Goal: Transaction & Acquisition: Obtain resource

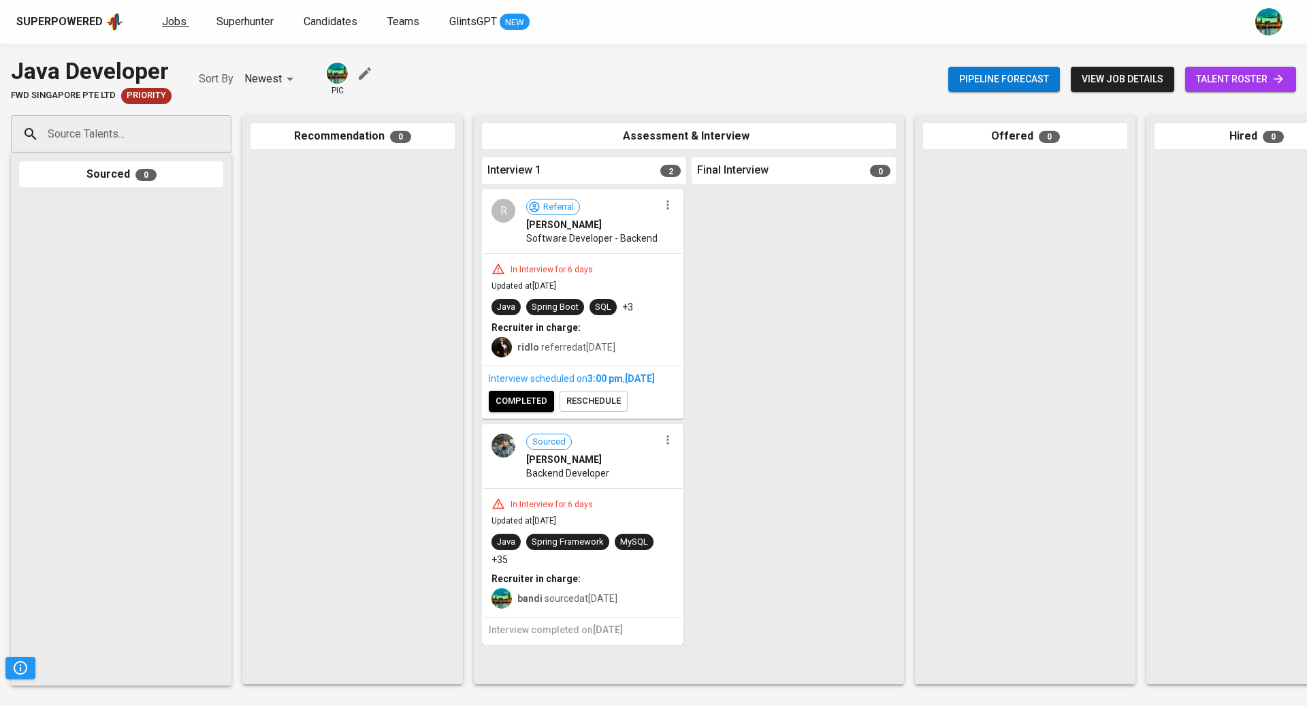
click at [169, 25] on span "Jobs" at bounding box center [174, 21] width 25 height 13
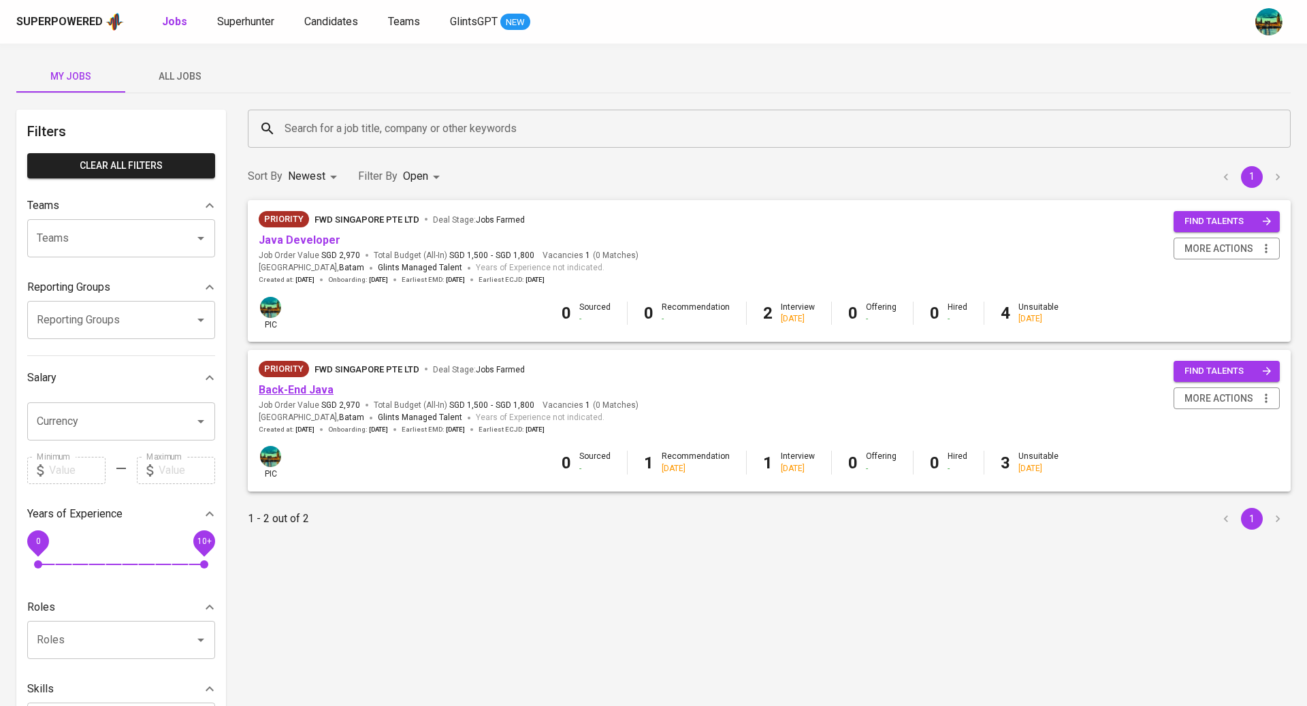
click at [297, 392] on link "Back-End Java" at bounding box center [296, 389] width 75 height 13
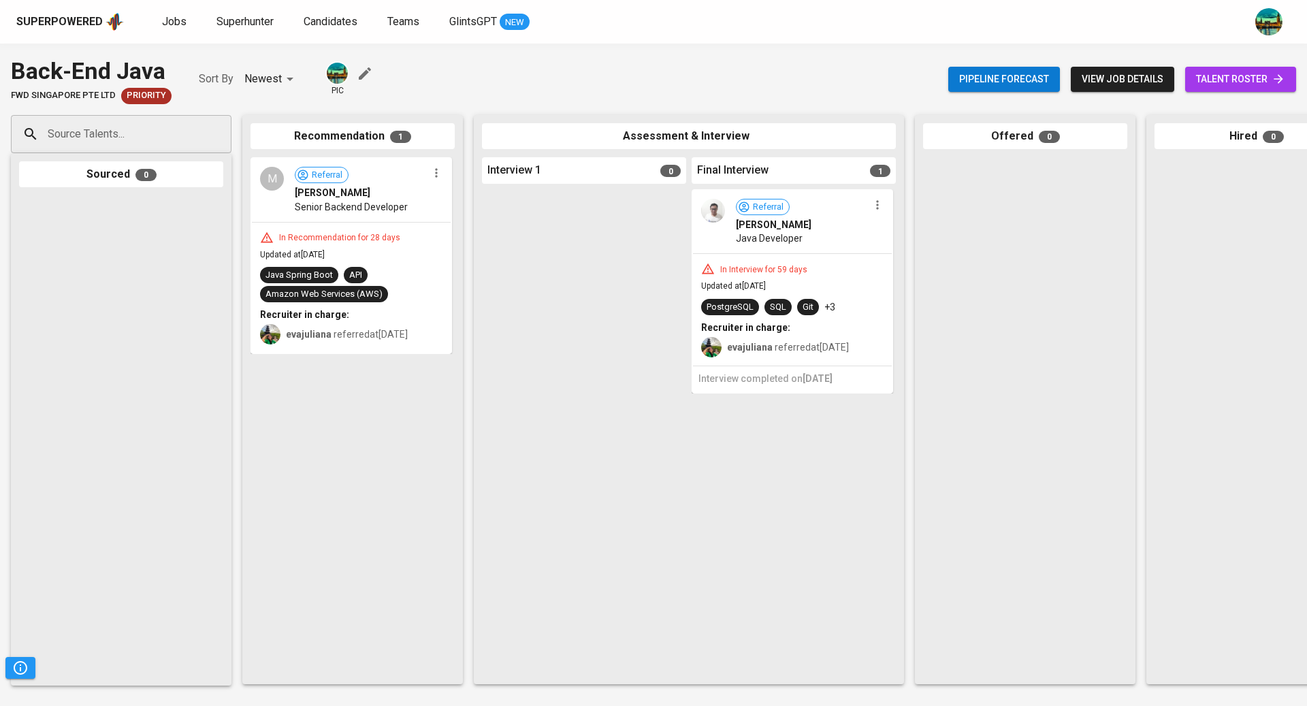
click at [1194, 81] on link "talent roster" at bounding box center [1241, 79] width 111 height 25
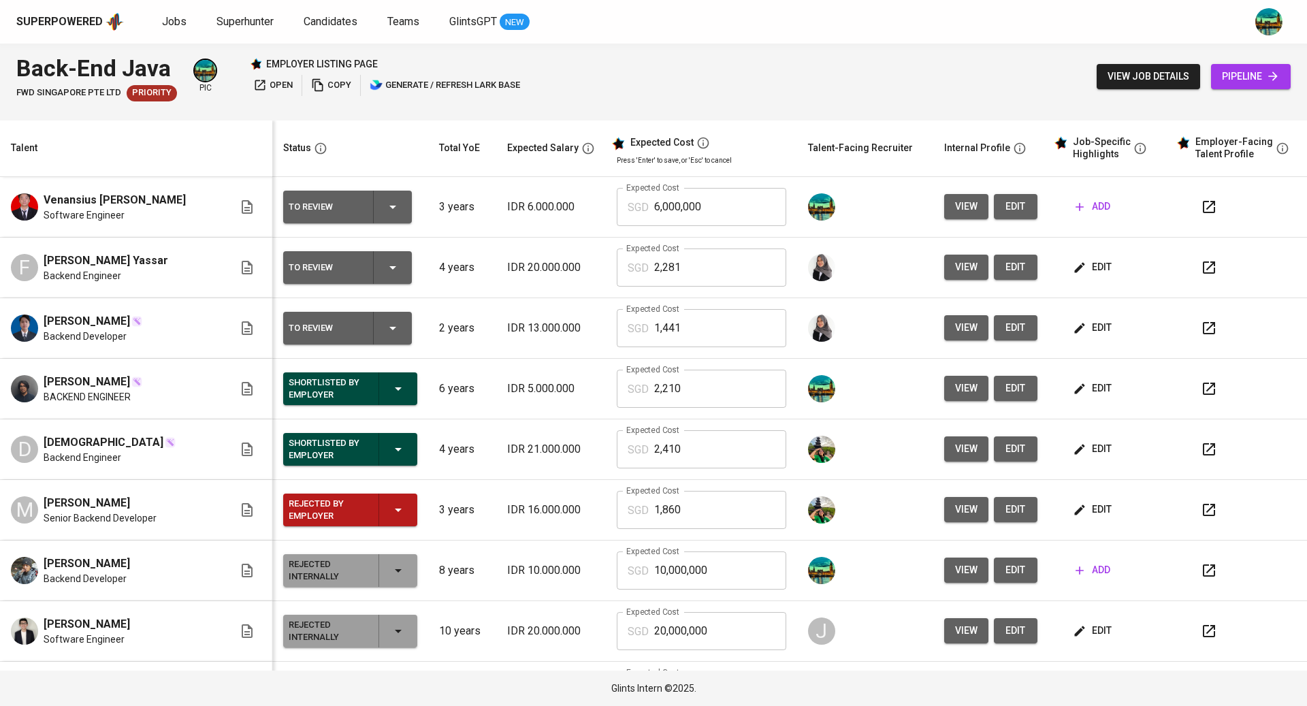
click at [1079, 273] on span "edit" at bounding box center [1094, 267] width 36 height 17
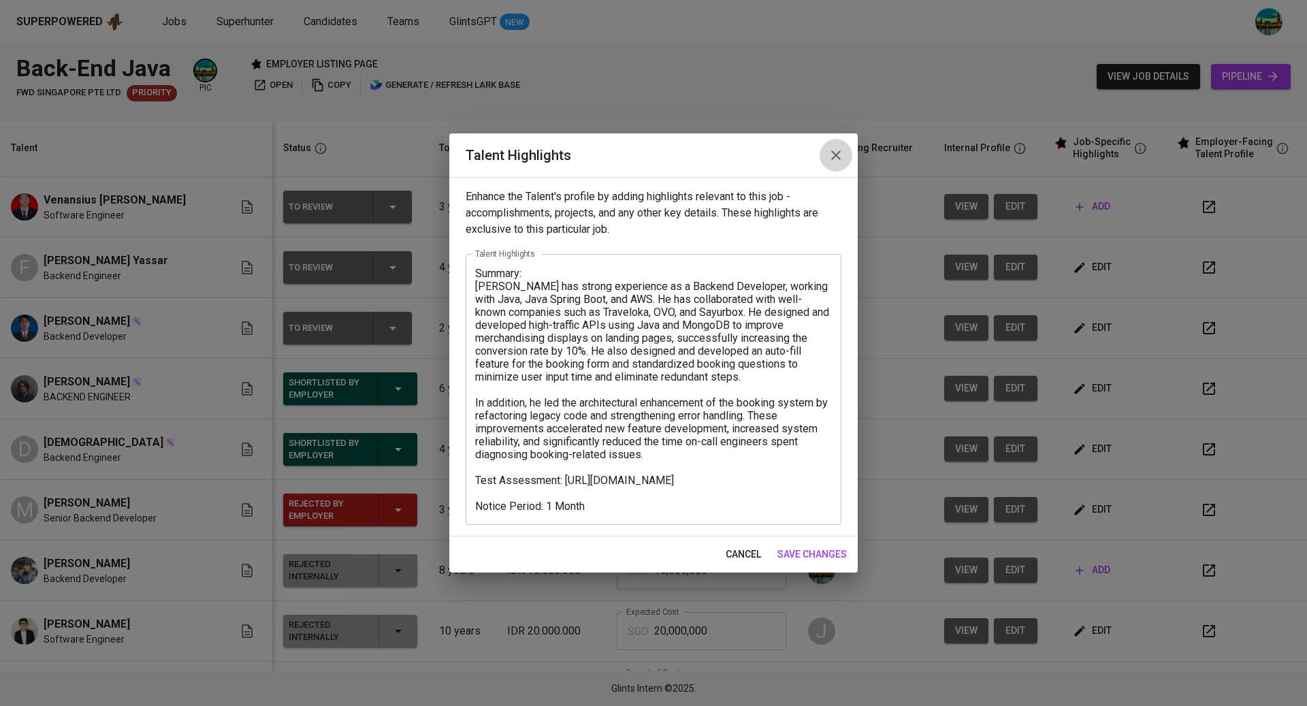
click at [836, 159] on icon "button" at bounding box center [836, 155] width 16 height 16
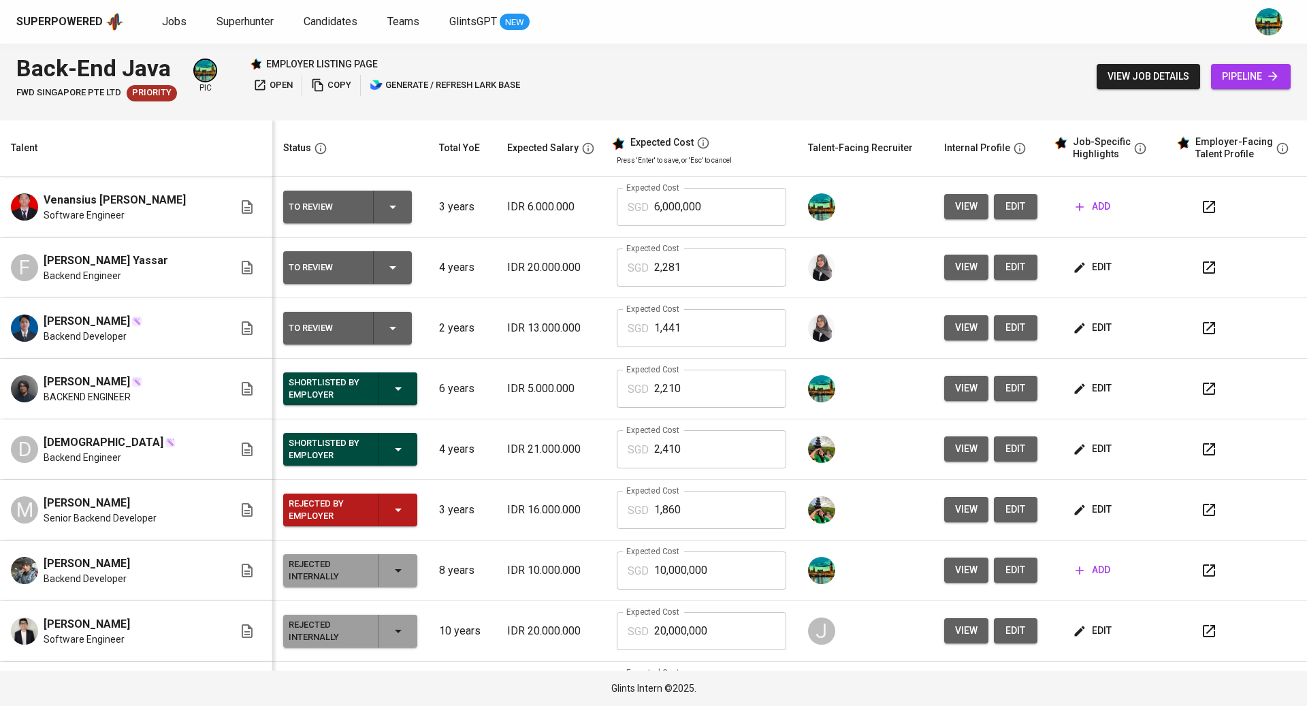
click at [1083, 323] on span "edit" at bounding box center [1094, 327] width 36 height 17
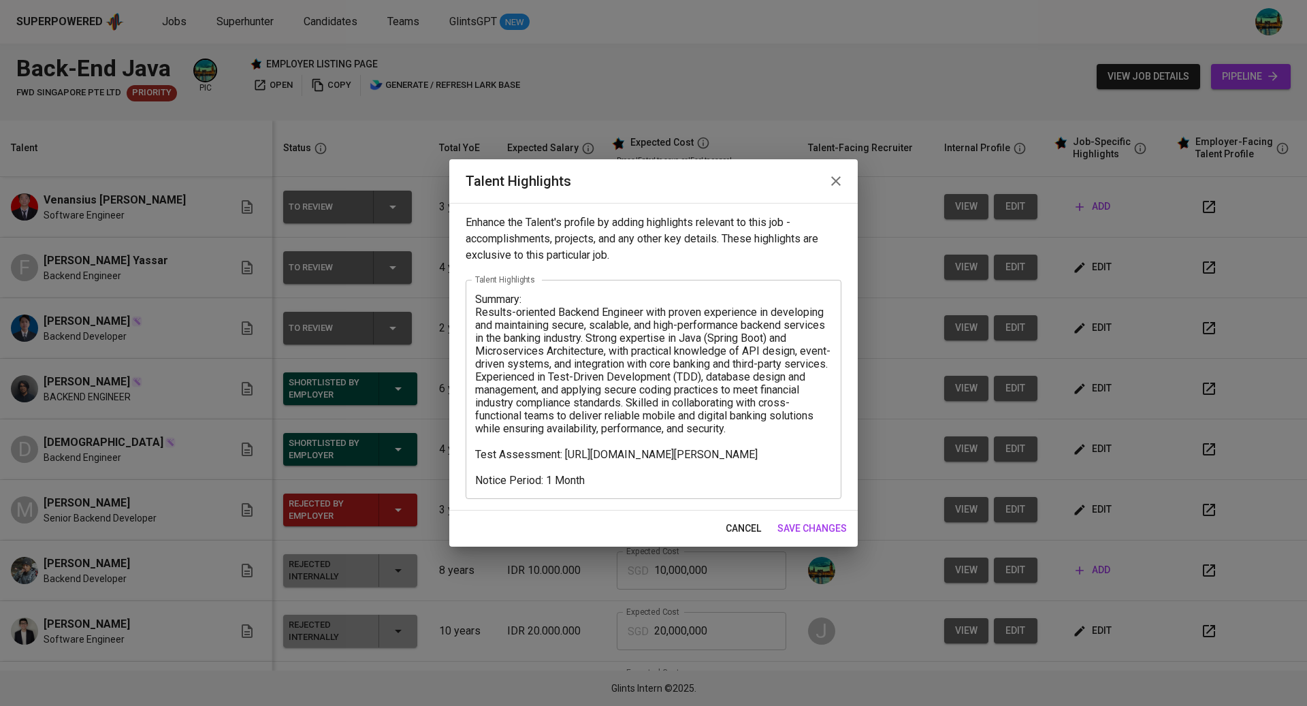
click at [837, 187] on icon "button" at bounding box center [836, 181] width 16 height 16
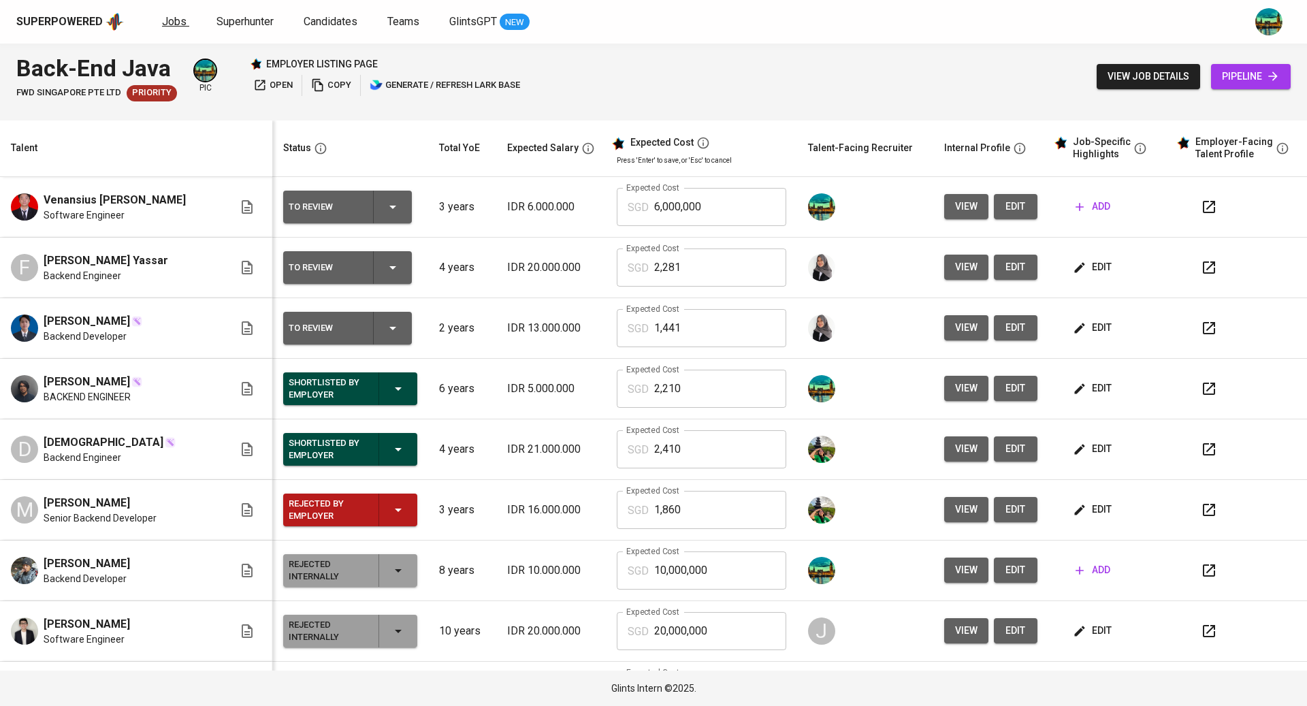
click at [165, 22] on span "Jobs" at bounding box center [174, 21] width 25 height 13
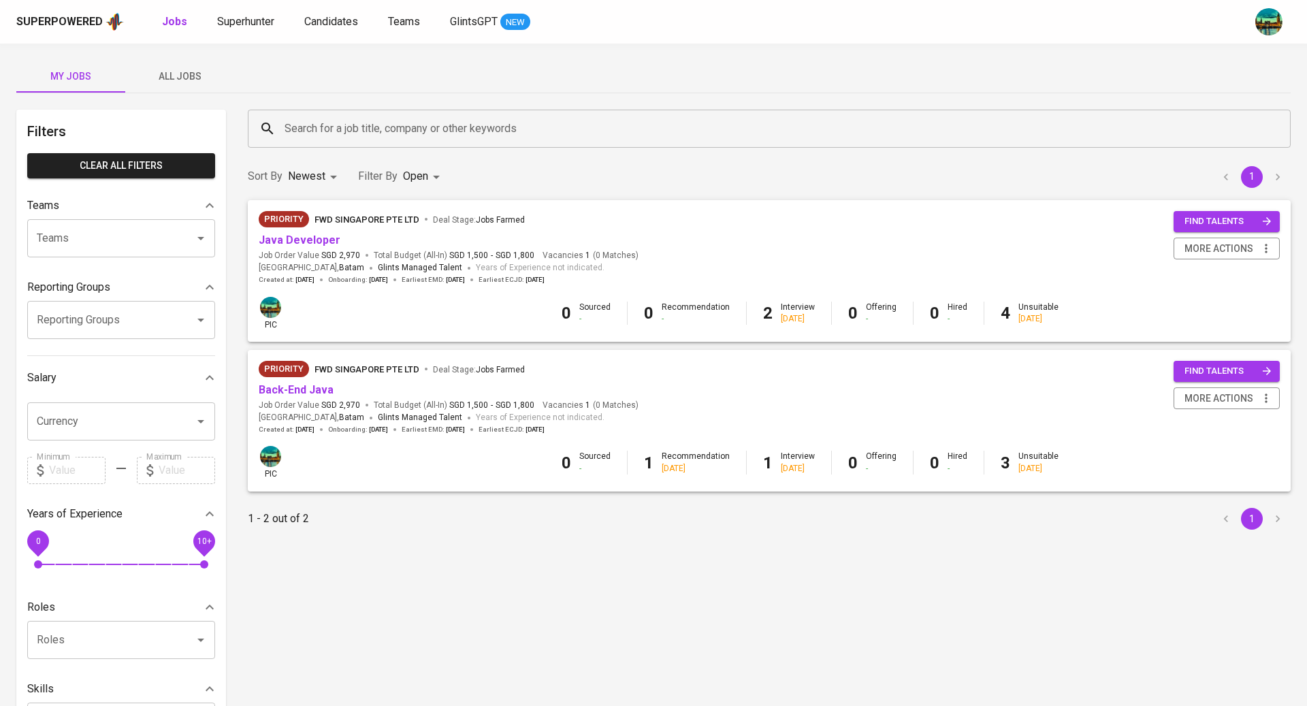
click at [628, 232] on div "Priority FWD Singapore Pte Ltd Deal Stage : Jobs Farmed Java Developer Job Orde…" at bounding box center [769, 248] width 1021 height 74
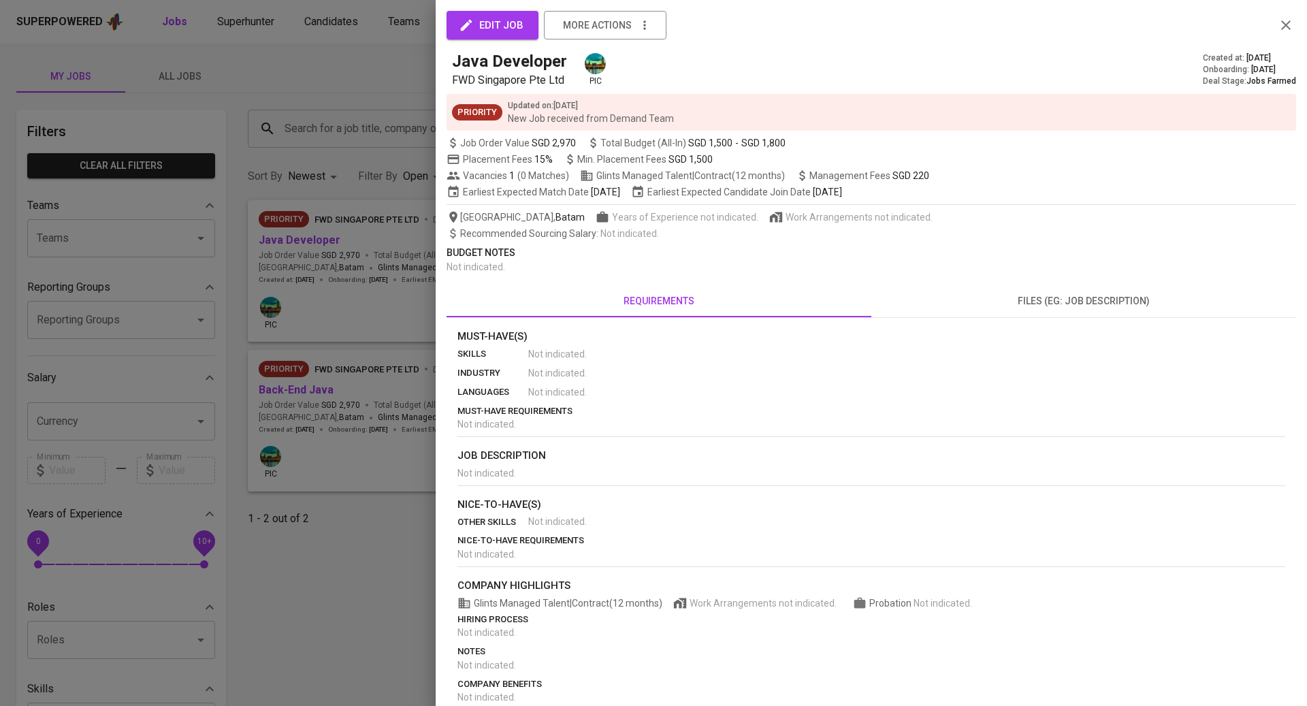
scroll to position [19, 0]
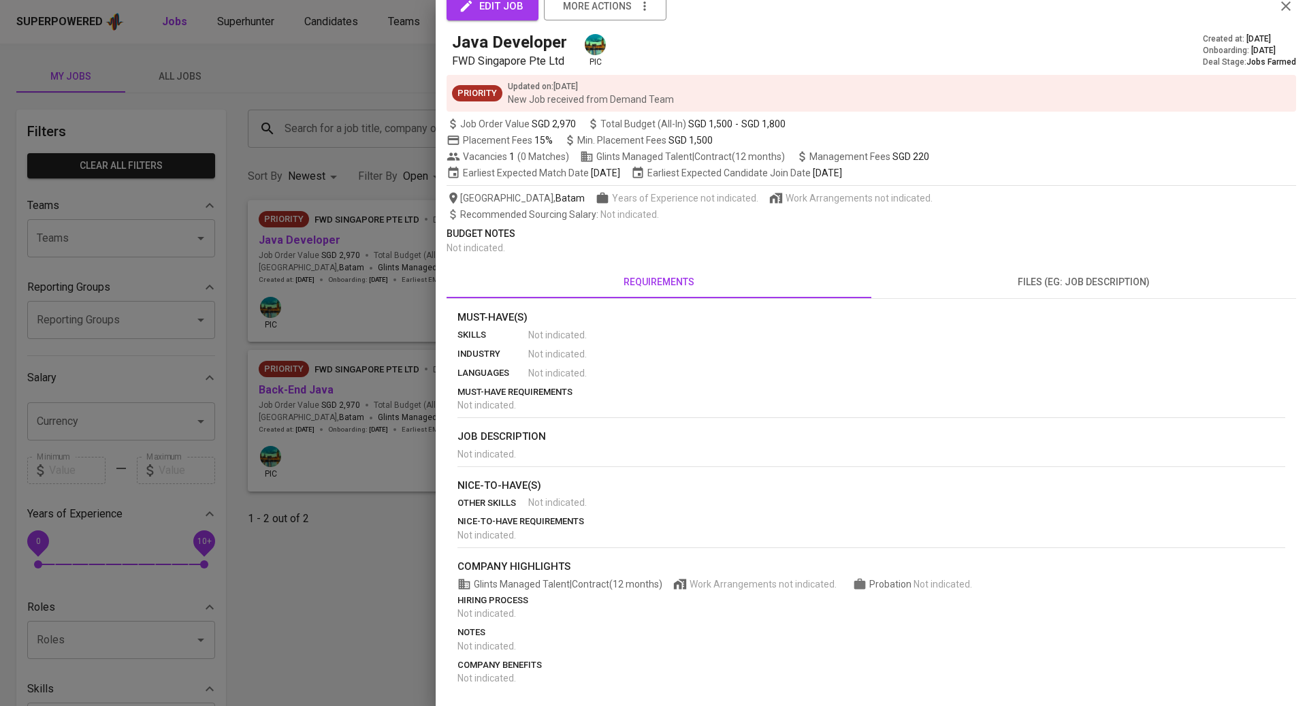
click at [1068, 272] on button "files (eg: job description)" at bounding box center [1084, 282] width 425 height 33
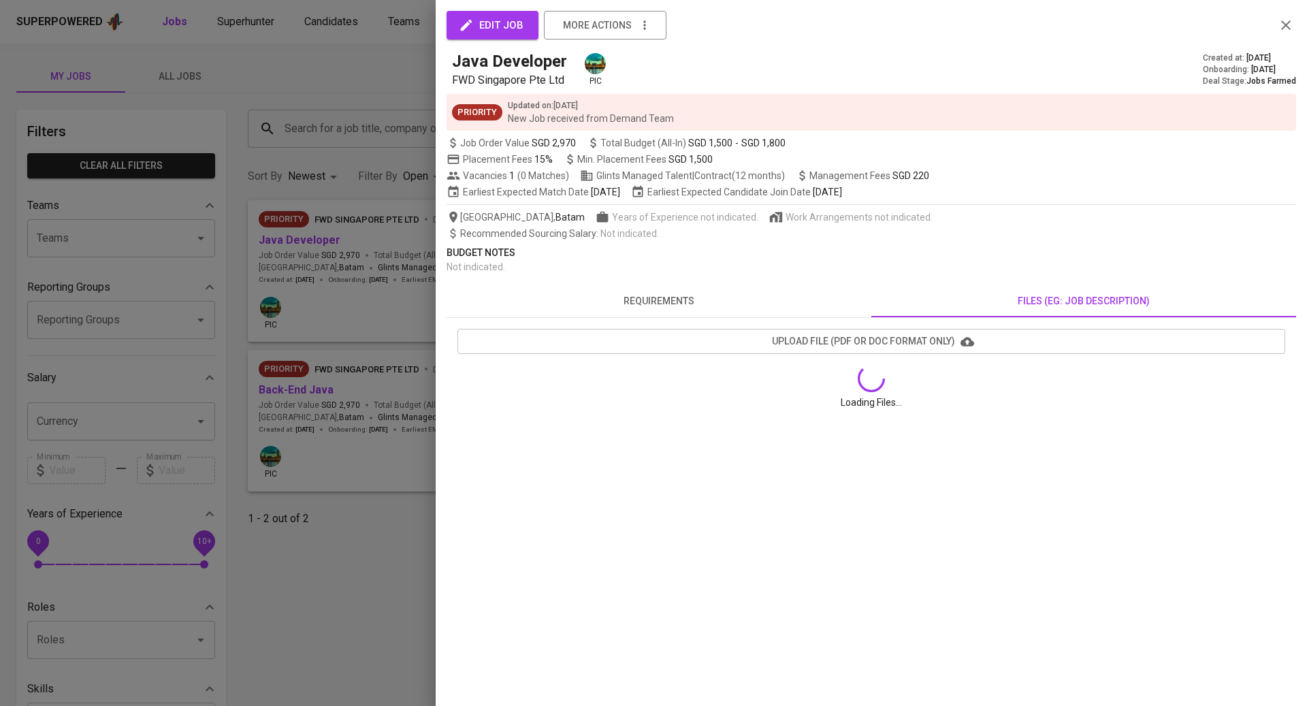
click at [1068, 272] on div "Budget Notes Not indicated ." at bounding box center [872, 260] width 850 height 28
click at [1243, 412] on span "View" at bounding box center [1237, 418] width 22 height 17
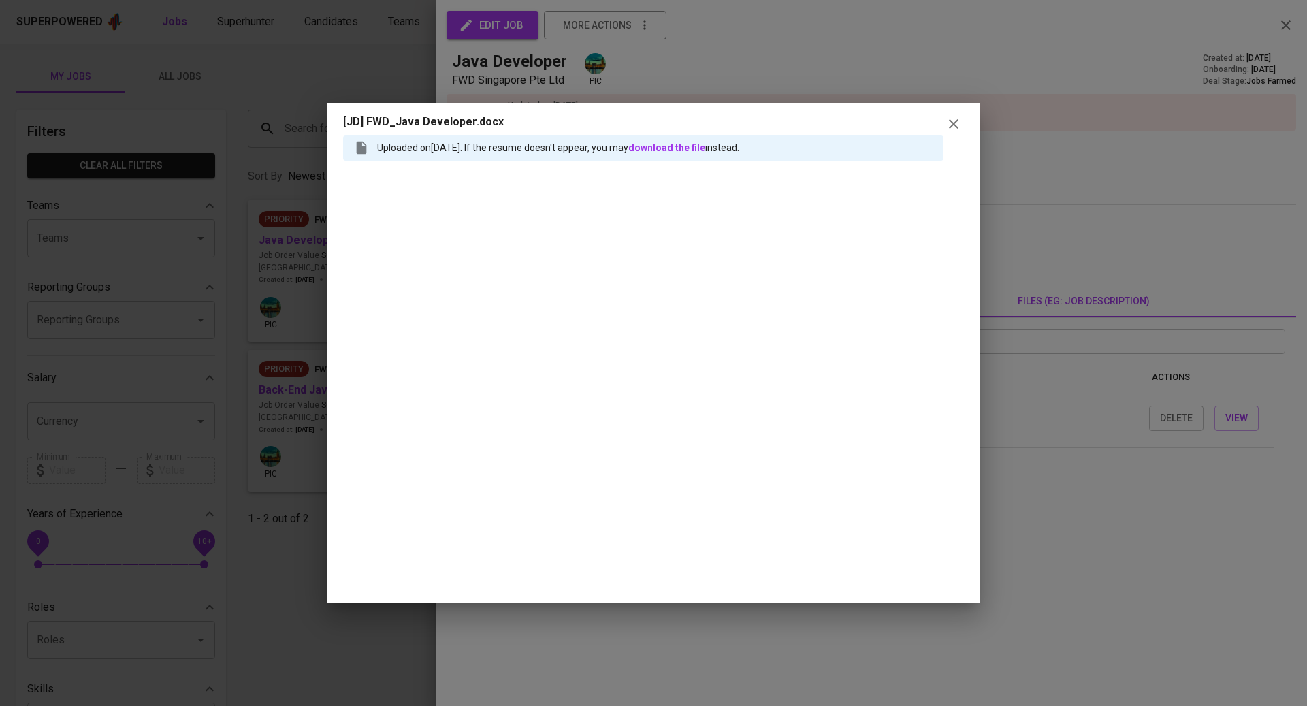
copy div "requirements files (eg: job description)"
click at [957, 123] on icon "button" at bounding box center [954, 124] width 16 height 16
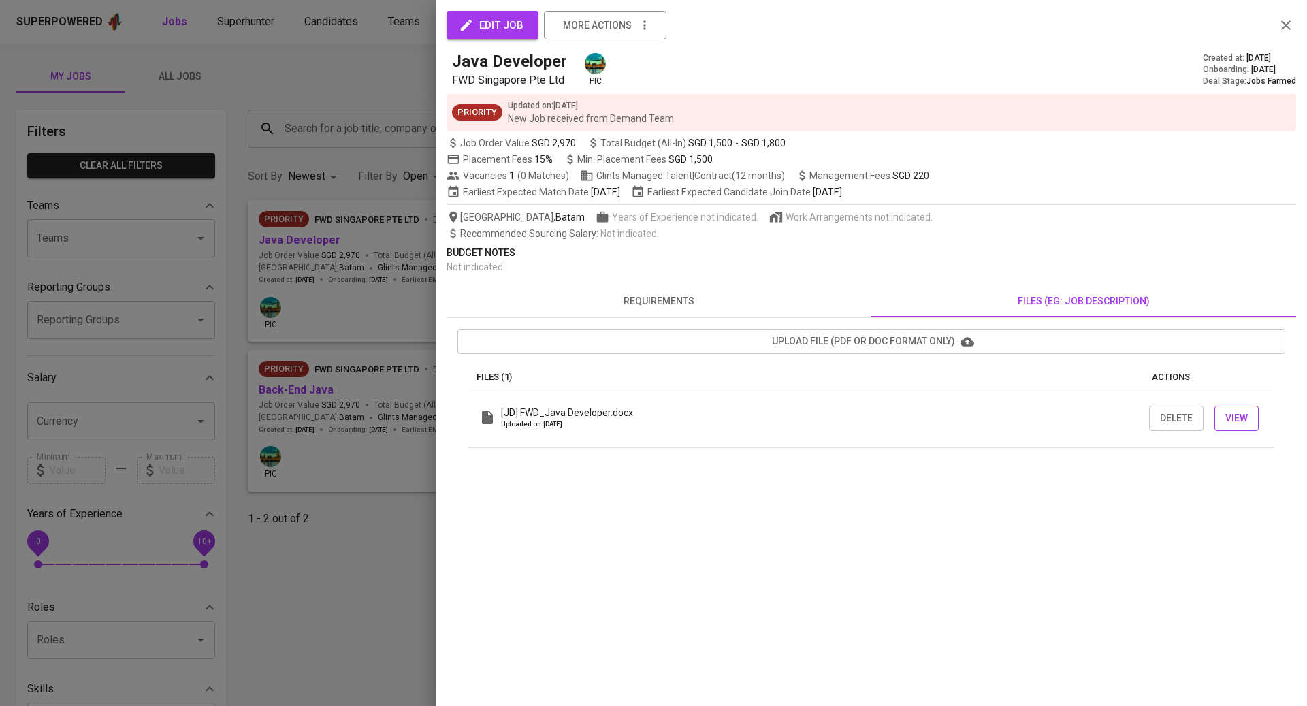
click at [1228, 415] on span "View" at bounding box center [1237, 418] width 22 height 17
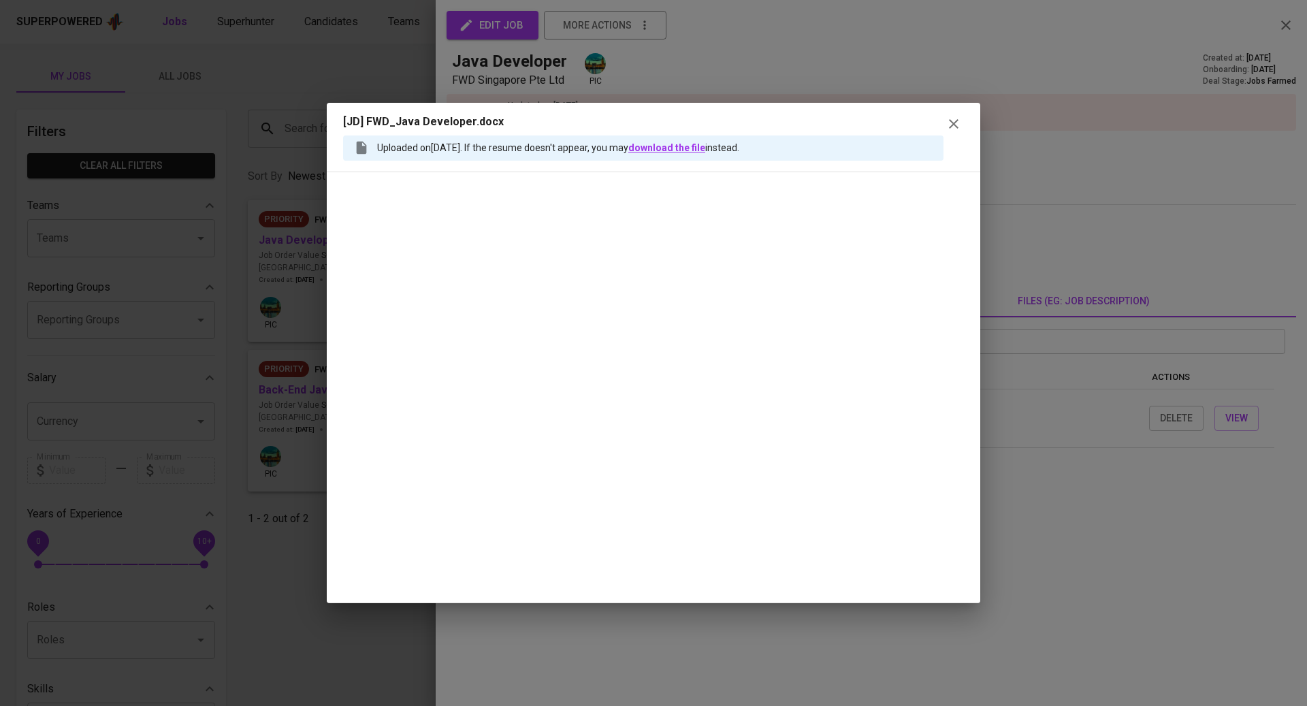
click at [704, 143] on link "download the file" at bounding box center [667, 147] width 77 height 11
